Goal: Task Accomplishment & Management: Use online tool/utility

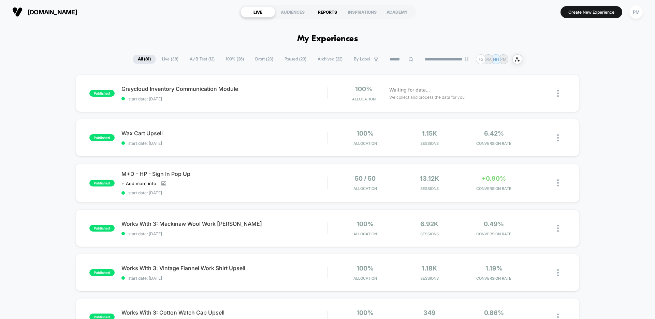
click at [329, 9] on div "REPORTS" at bounding box center [327, 11] width 35 height 11
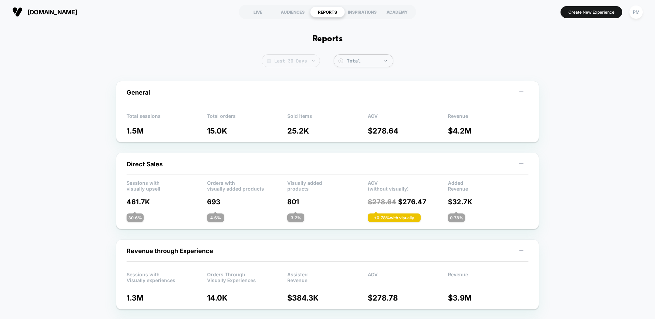
click at [302, 61] on span "Last 30 Days" at bounding box center [291, 60] width 58 height 13
select select "*"
select select "****"
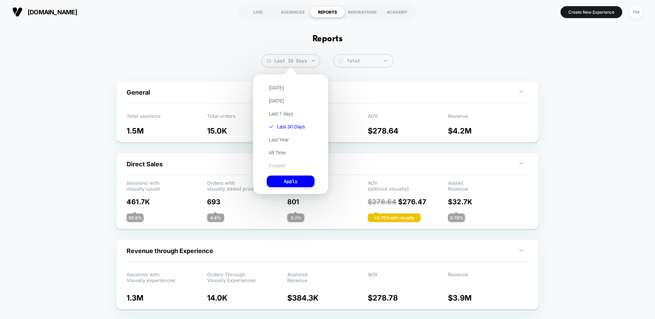
click at [281, 166] on button "Custom" at bounding box center [277, 165] width 20 height 6
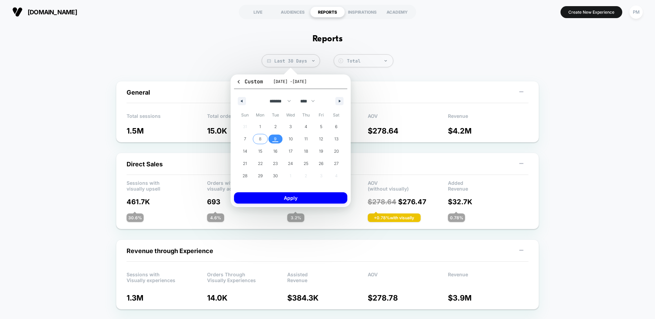
click at [252, 139] on span "7" at bounding box center [245, 138] width 15 height 9
click at [280, 143] on span "9" at bounding box center [275, 138] width 15 height 9
click at [277, 196] on button "Apply" at bounding box center [290, 197] width 113 height 11
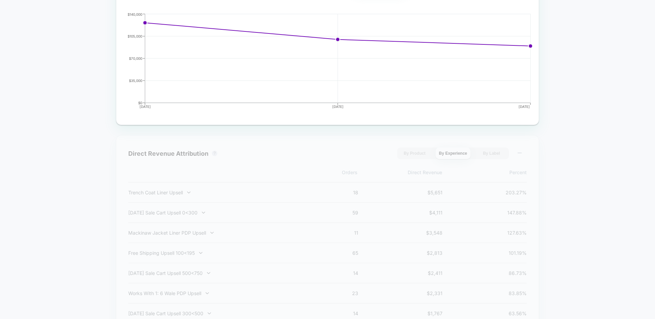
scroll to position [389, 0]
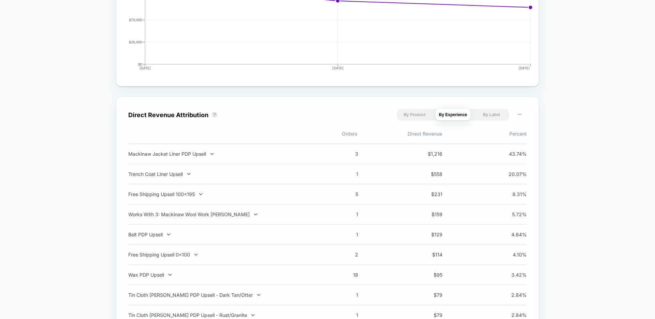
click at [270, 150] on div "Mackinaw Jacket Liner PDP Upsell 3 $ 1,216 43.74 %" at bounding box center [327, 153] width 399 height 21
click at [199, 155] on div "Mackinaw Jacket Liner PDP Upsell" at bounding box center [218, 154] width 180 height 6
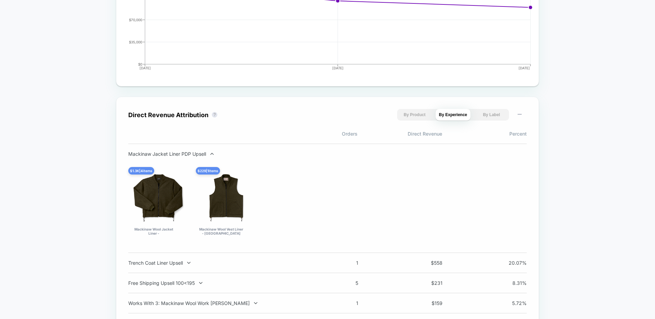
click at [199, 155] on div "Mackinaw Jacket Liner PDP Upsell" at bounding box center [218, 154] width 180 height 6
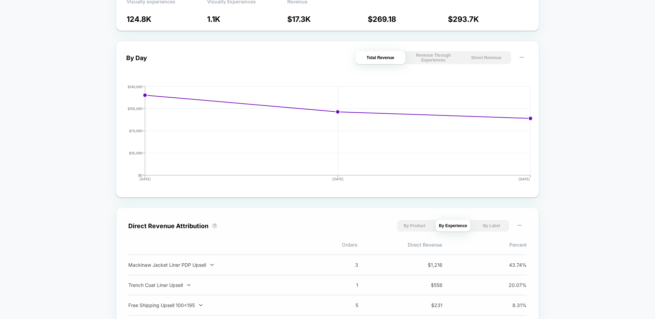
scroll to position [0, 0]
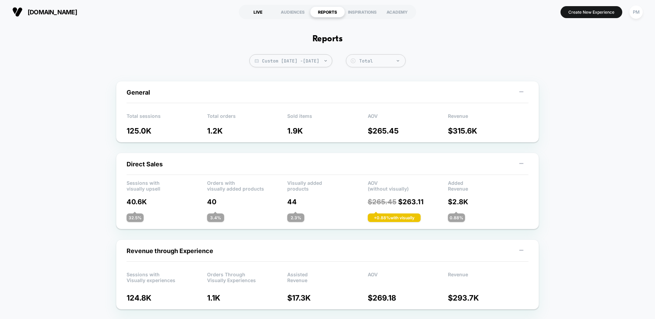
click at [255, 6] on div "LIVE" at bounding box center [258, 11] width 35 height 11
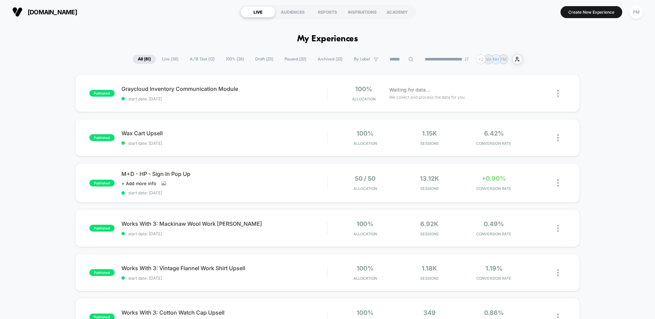
click at [409, 57] on icon at bounding box center [411, 59] width 5 height 5
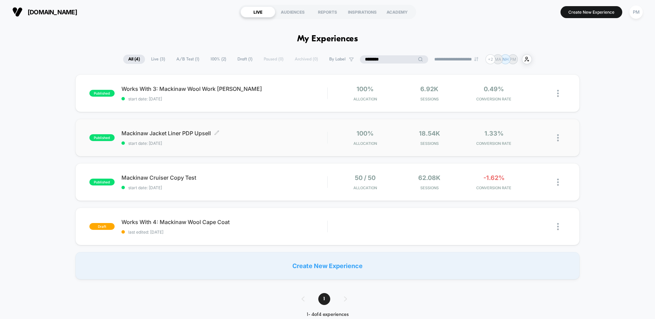
type input "********"
click at [264, 143] on span "start date: [DATE]" at bounding box center [225, 143] width 206 height 5
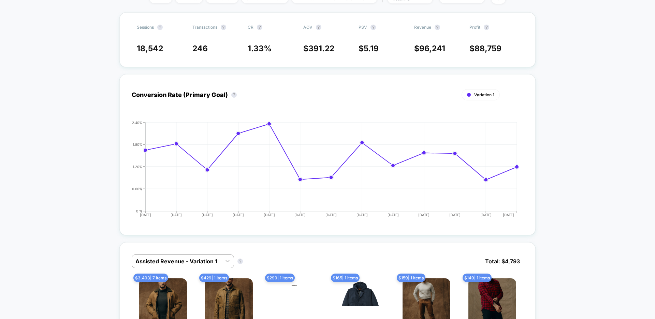
scroll to position [195, 0]
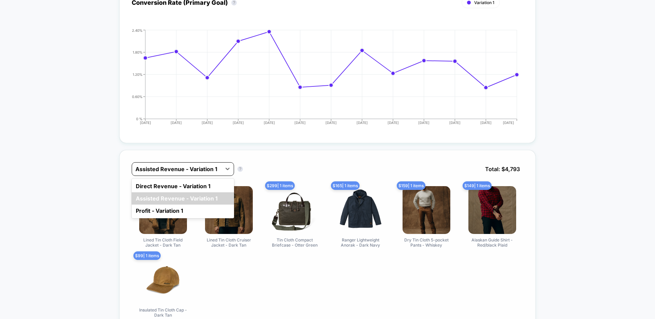
click at [201, 172] on div at bounding box center [177, 169] width 83 height 8
click at [178, 185] on div "Direct Revenue - Variation 1" at bounding box center [183, 186] width 102 height 12
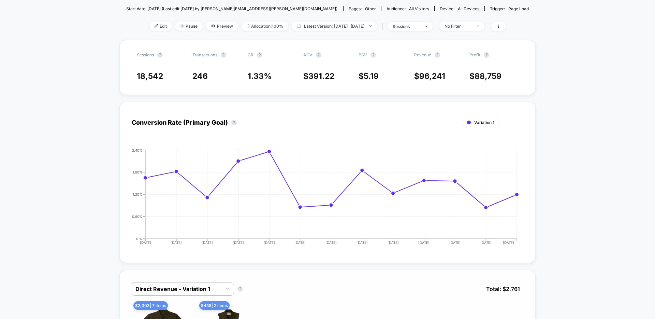
scroll to position [0, 0]
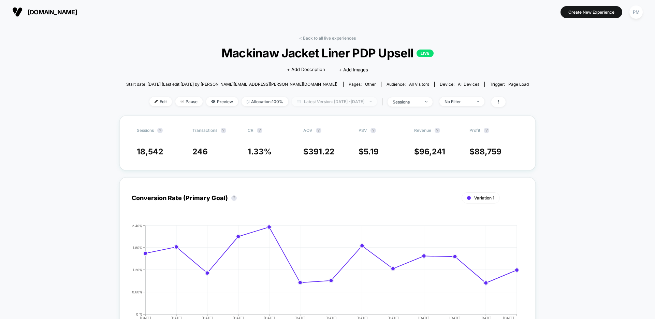
click at [318, 102] on span "Latest Version: [DATE] - [DATE]" at bounding box center [334, 101] width 85 height 9
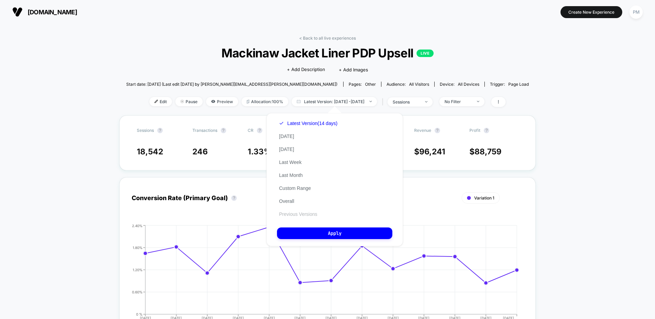
click at [306, 211] on button "Previous Versions" at bounding box center [298, 214] width 42 height 6
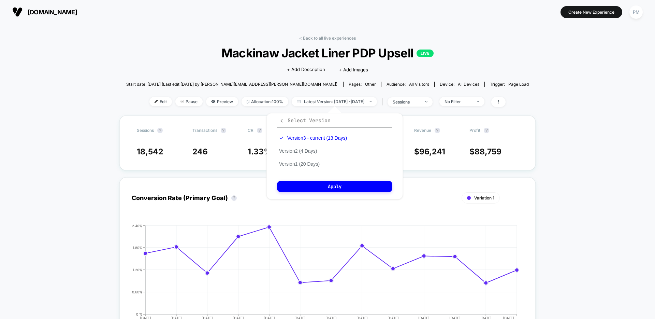
click at [282, 119] on icon "button" at bounding box center [282, 120] width 2 height 3
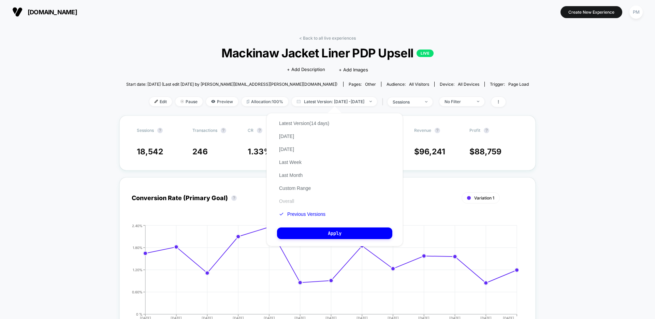
click at [289, 200] on button "Overall" at bounding box center [286, 201] width 19 height 6
click at [312, 231] on button "Apply" at bounding box center [334, 233] width 115 height 12
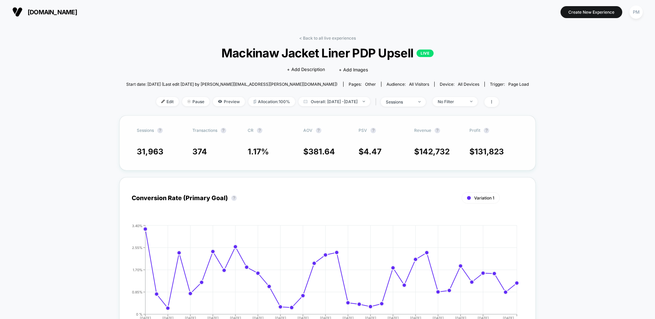
scroll to position [327, 0]
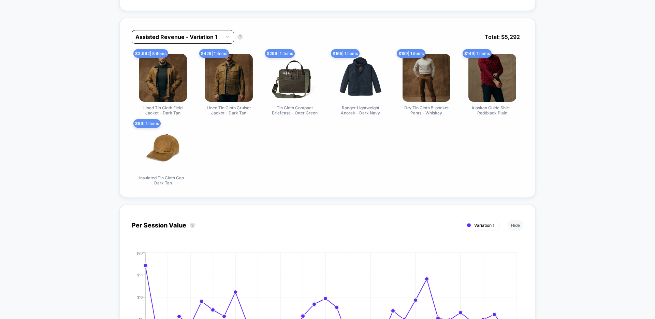
click at [159, 37] on div at bounding box center [177, 37] width 83 height 8
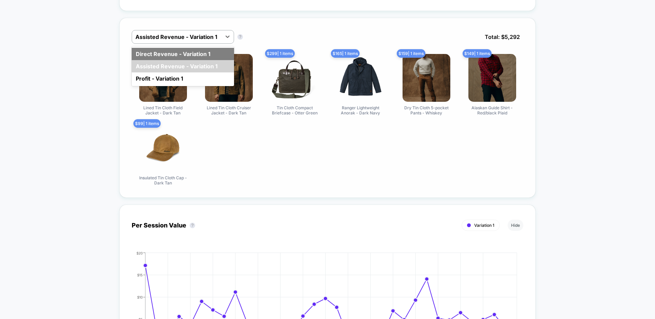
click at [160, 57] on div "Direct Revenue - Variation 1" at bounding box center [183, 54] width 102 height 12
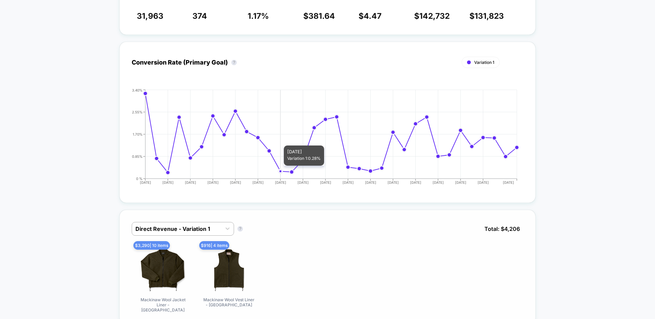
scroll to position [17, 0]
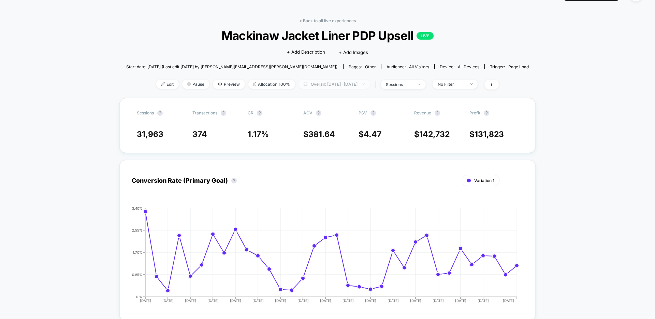
click at [327, 83] on span "Overall: [DATE] - [DATE]" at bounding box center [335, 84] width 72 height 9
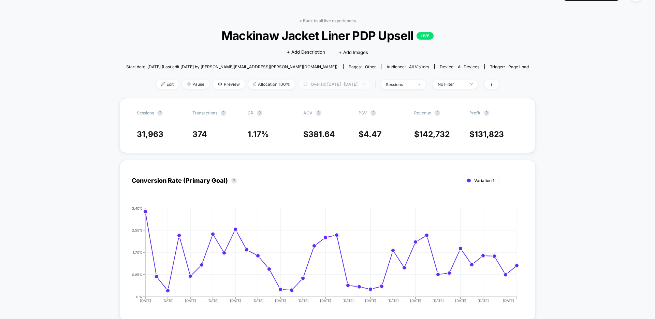
click at [317, 85] on span "Overall: [DATE] - [DATE]" at bounding box center [335, 84] width 72 height 9
select select "*"
select select "****"
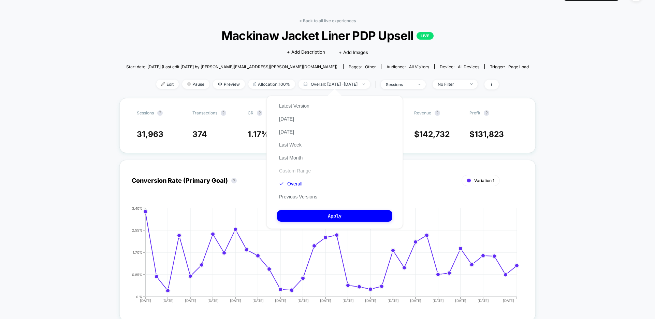
click at [295, 173] on button "Custom Range" at bounding box center [295, 171] width 36 height 6
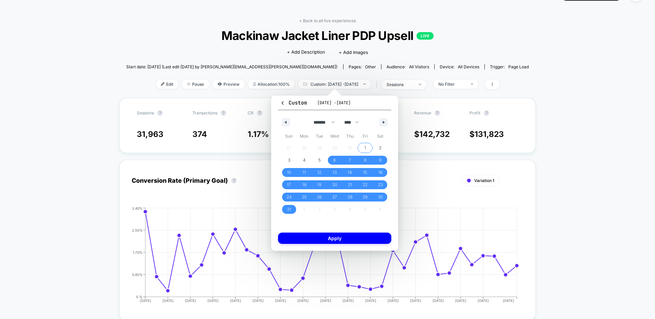
click at [366, 147] on span "1" at bounding box center [366, 148] width 2 height 12
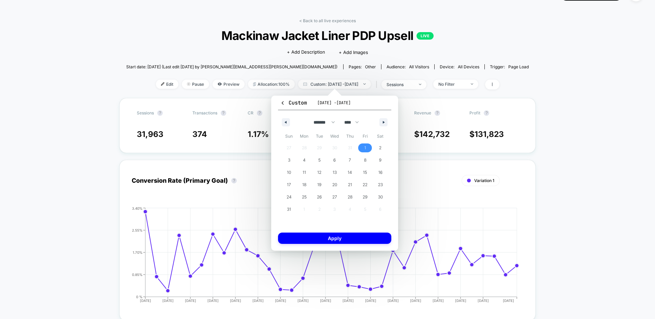
click at [388, 120] on div "******* ******** ***** ***** *** **** **** ****** ********* ******* ******** **…" at bounding box center [334, 120] width 113 height 20
click at [381, 123] on button "button" at bounding box center [384, 122] width 8 height 8
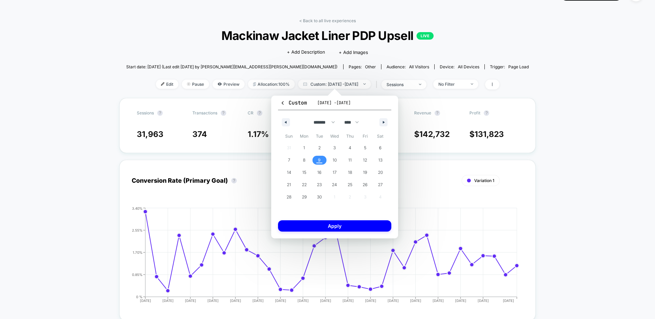
click at [314, 162] on span "9" at bounding box center [319, 160] width 15 height 9
select select "*"
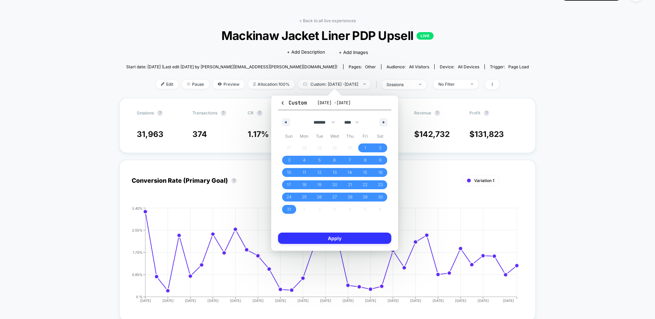
click at [347, 240] on button "Apply" at bounding box center [334, 237] width 113 height 11
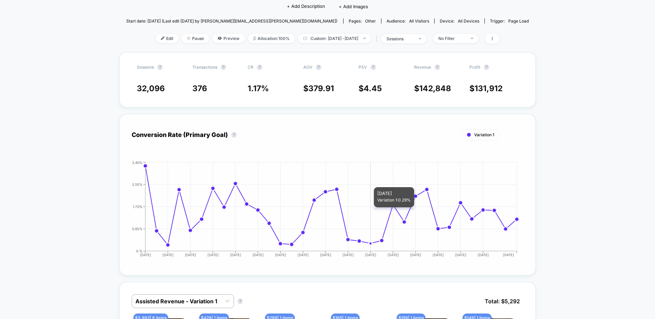
scroll to position [196, 0]
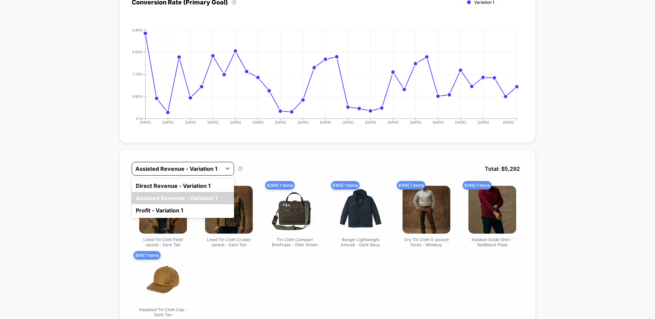
click at [202, 166] on div at bounding box center [177, 169] width 83 height 8
click at [166, 187] on div "Direct Revenue - Variation 1" at bounding box center [183, 186] width 102 height 12
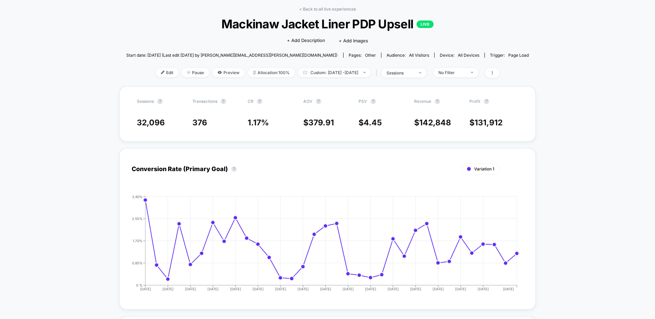
scroll to position [0, 0]
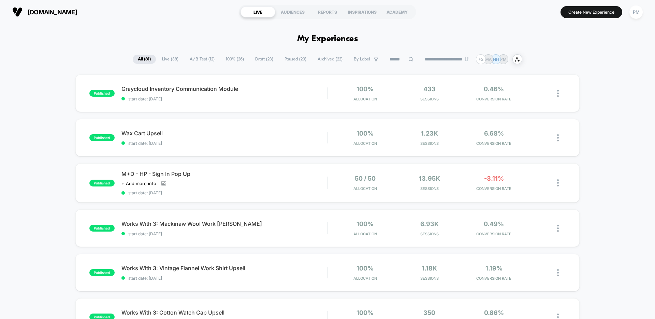
click at [400, 58] on input at bounding box center [402, 59] width 34 height 8
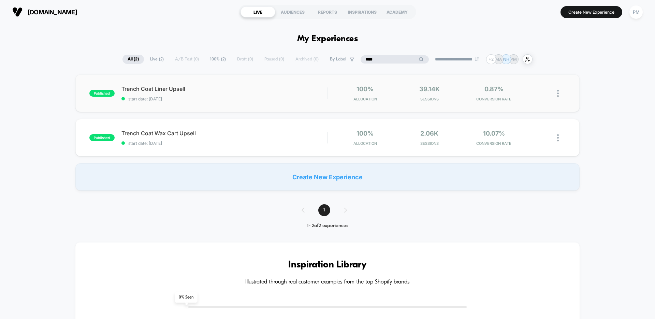
type input "****"
click at [233, 101] on span "start date: [DATE]" at bounding box center [225, 98] width 206 height 5
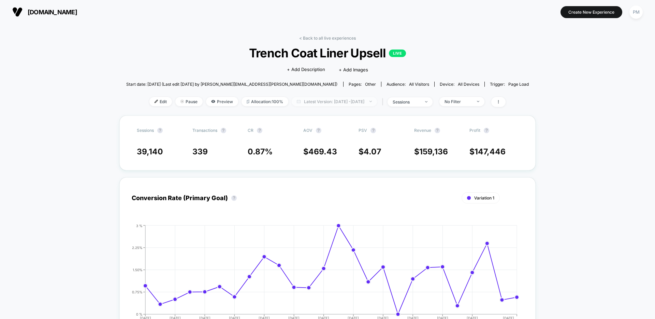
click at [311, 101] on span "Latest Version: Aug 15, 2025 - Sep 9, 2025" at bounding box center [334, 101] width 85 height 9
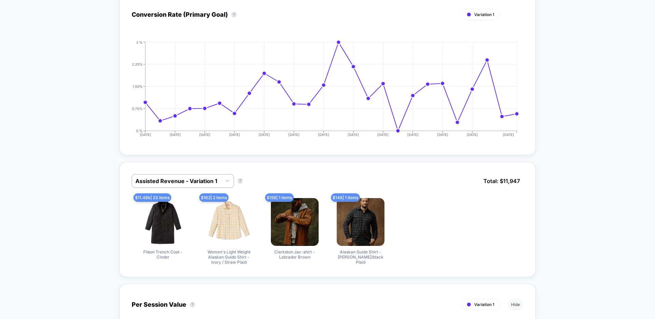
scroll to position [187, 0]
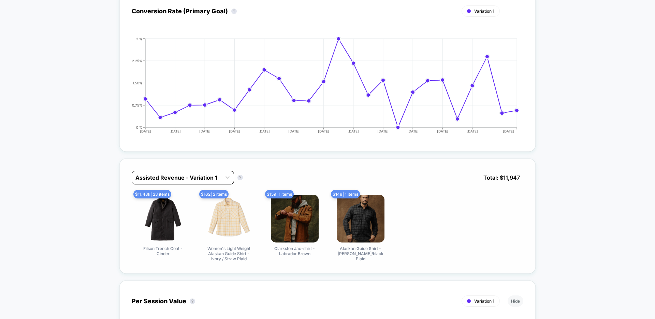
click at [148, 180] on div at bounding box center [177, 177] width 83 height 8
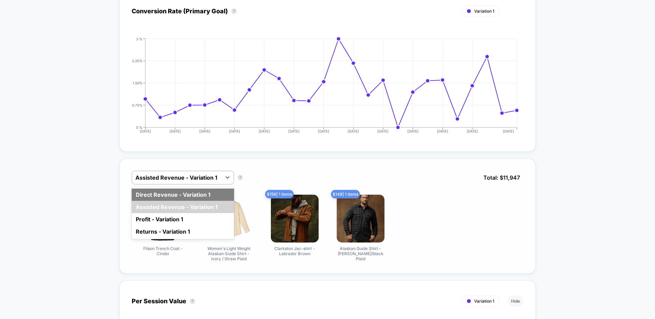
click at [157, 196] on div "Direct Revenue - Variation 1" at bounding box center [183, 194] width 102 height 12
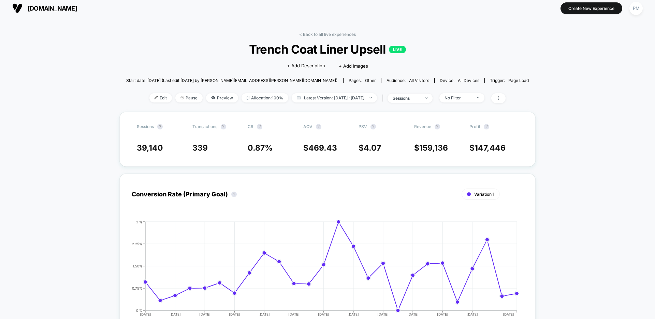
scroll to position [0, 0]
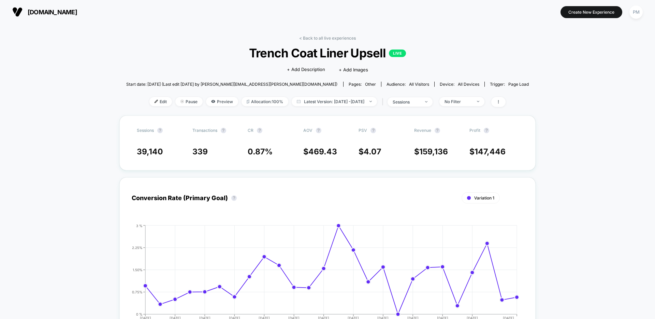
click at [320, 42] on div "< Back to all live experiences Trench Coat Liner Upsell LIVE Click to edit expe…" at bounding box center [327, 75] width 403 height 80
click at [320, 41] on div "< Back to all live experiences Trench Coat Liner Upsell LIVE Click to edit expe…" at bounding box center [327, 75] width 403 height 80
click at [318, 41] on div "< Back to all live experiences Trench Coat Liner Upsell LIVE Click to edit expe…" at bounding box center [327, 75] width 403 height 80
click at [316, 40] on link "< Back to all live experiences" at bounding box center [327, 37] width 57 height 5
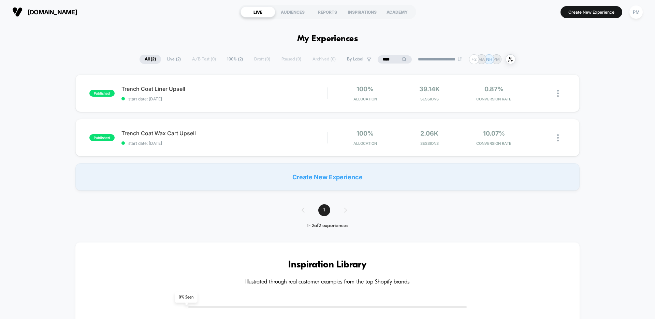
click at [169, 58] on span "Live ( 2 )" at bounding box center [174, 59] width 24 height 9
click at [156, 61] on span "All ( 2 )" at bounding box center [151, 59] width 22 height 9
click at [387, 57] on input "****" at bounding box center [395, 59] width 68 height 8
drag, startPoint x: 387, startPoint y: 61, endPoint x: 313, endPoint y: 51, distance: 75.2
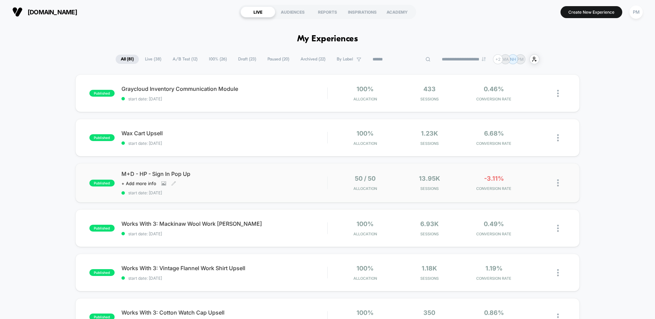
click at [247, 189] on div "M+D - HP - Sign In Pop Up Click to view images Click to edit experience details…" at bounding box center [225, 182] width 206 height 25
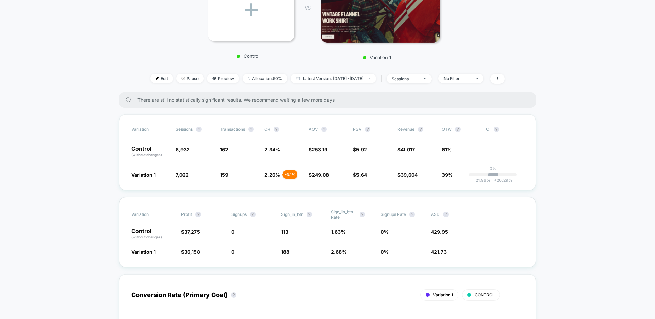
scroll to position [197, 0]
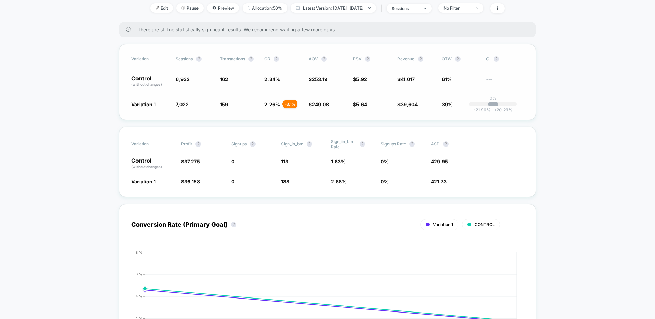
click at [272, 105] on span "2.26 %" at bounding box center [273, 104] width 16 height 6
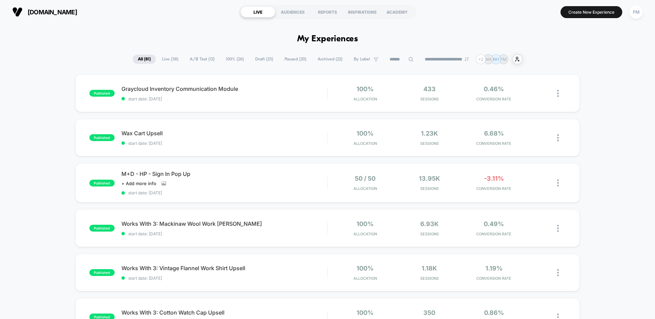
click at [261, 60] on span "Draft ( 23 )" at bounding box center [264, 59] width 28 height 9
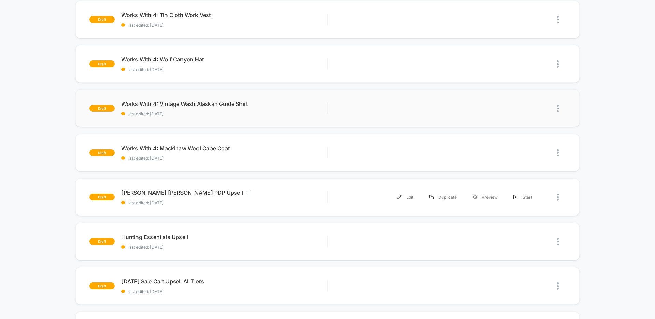
scroll to position [122, 0]
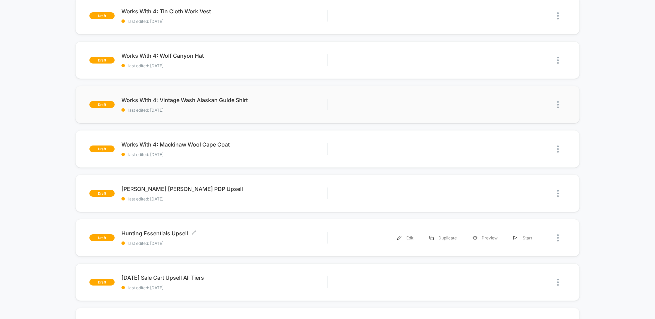
click at [295, 230] on span "Hunting Essentials Upsell Click to edit experience details" at bounding box center [225, 233] width 206 height 7
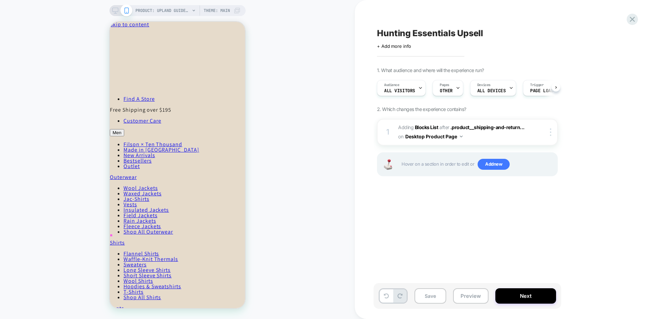
scroll to position [0, 0]
click at [120, 10] on span at bounding box center [126, 10] width 12 height 12
click at [112, 10] on rect at bounding box center [115, 10] width 6 height 4
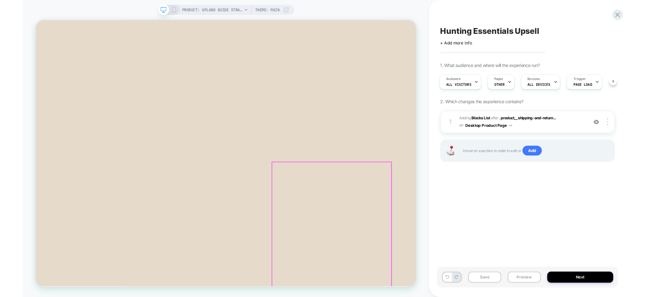
scroll to position [537, 0]
